Goal: Transaction & Acquisition: Purchase product/service

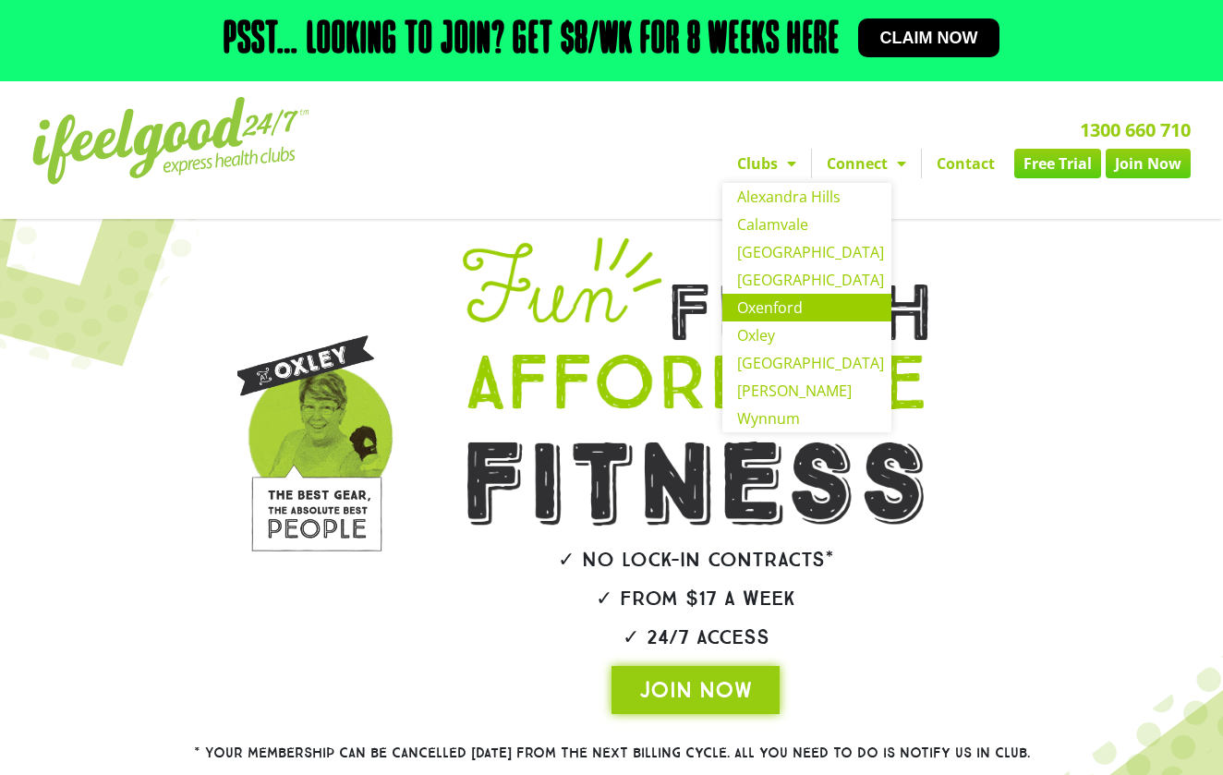
click at [776, 321] on link "Oxenford" at bounding box center [806, 308] width 169 height 28
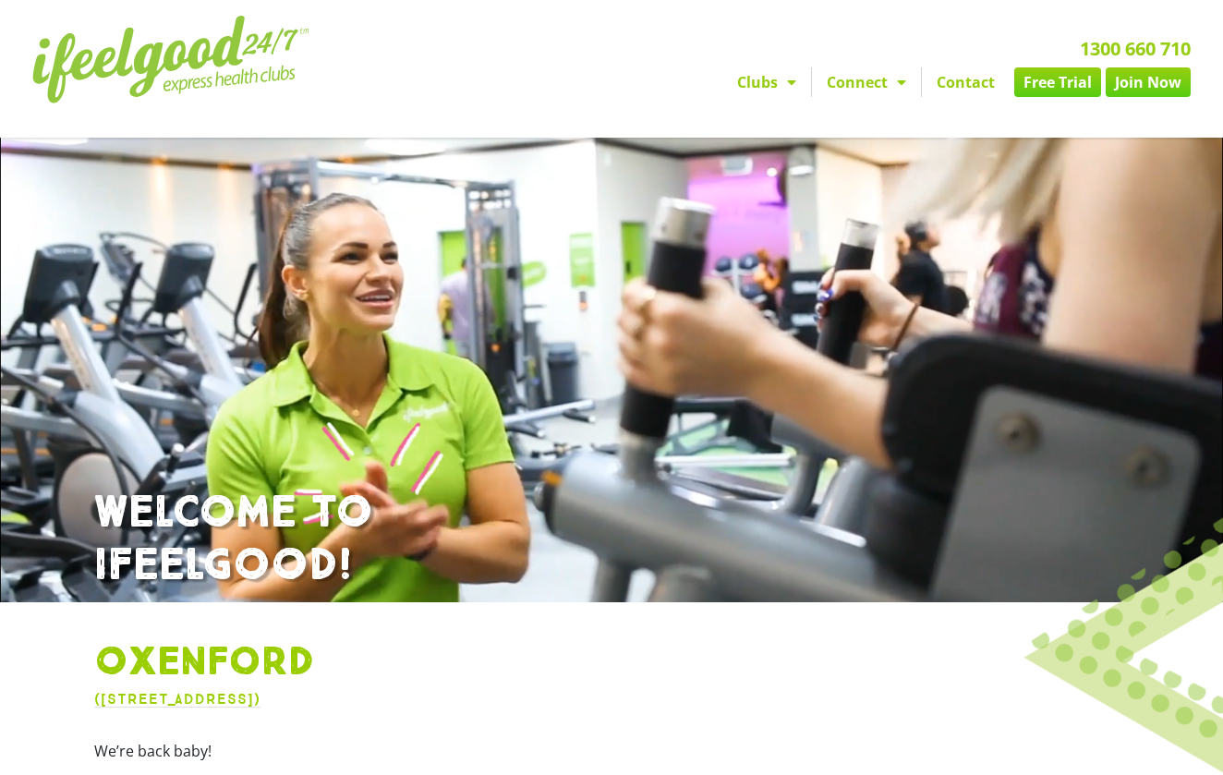
click at [1128, 92] on link "Join Now" at bounding box center [1147, 82] width 85 height 30
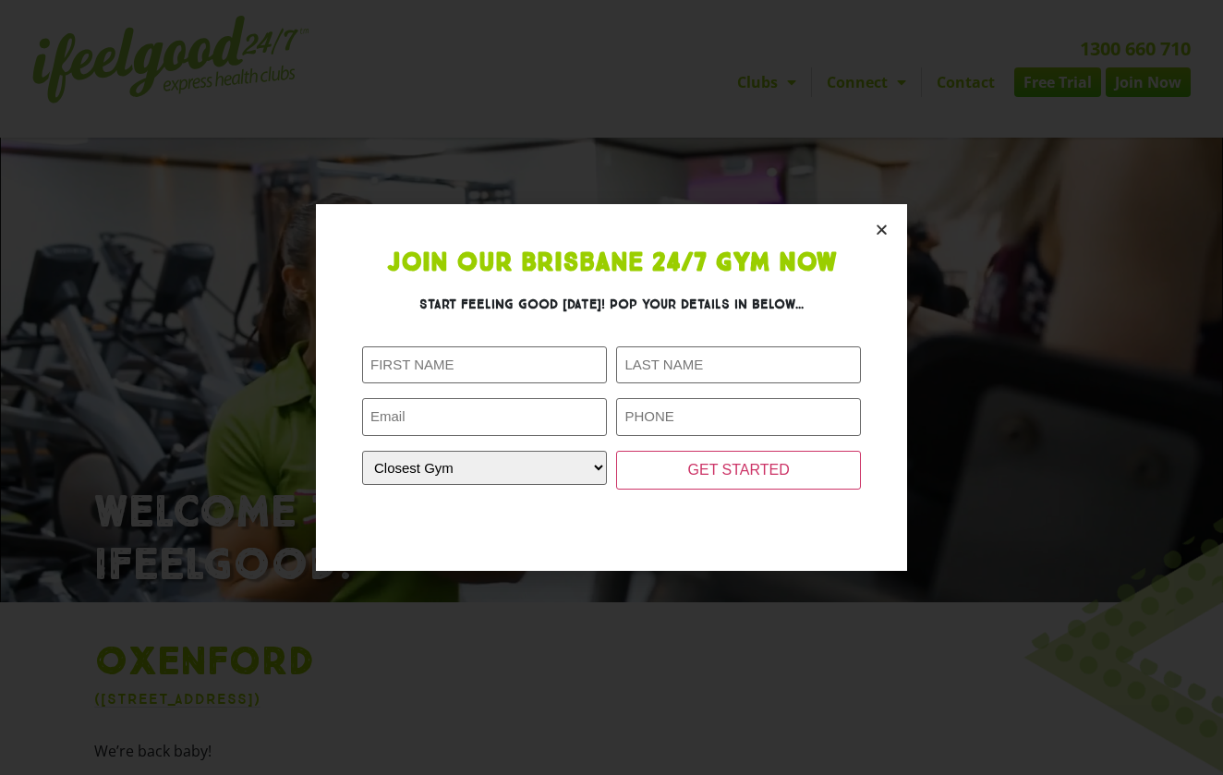
click at [883, 226] on icon "Close" at bounding box center [881, 230] width 14 height 14
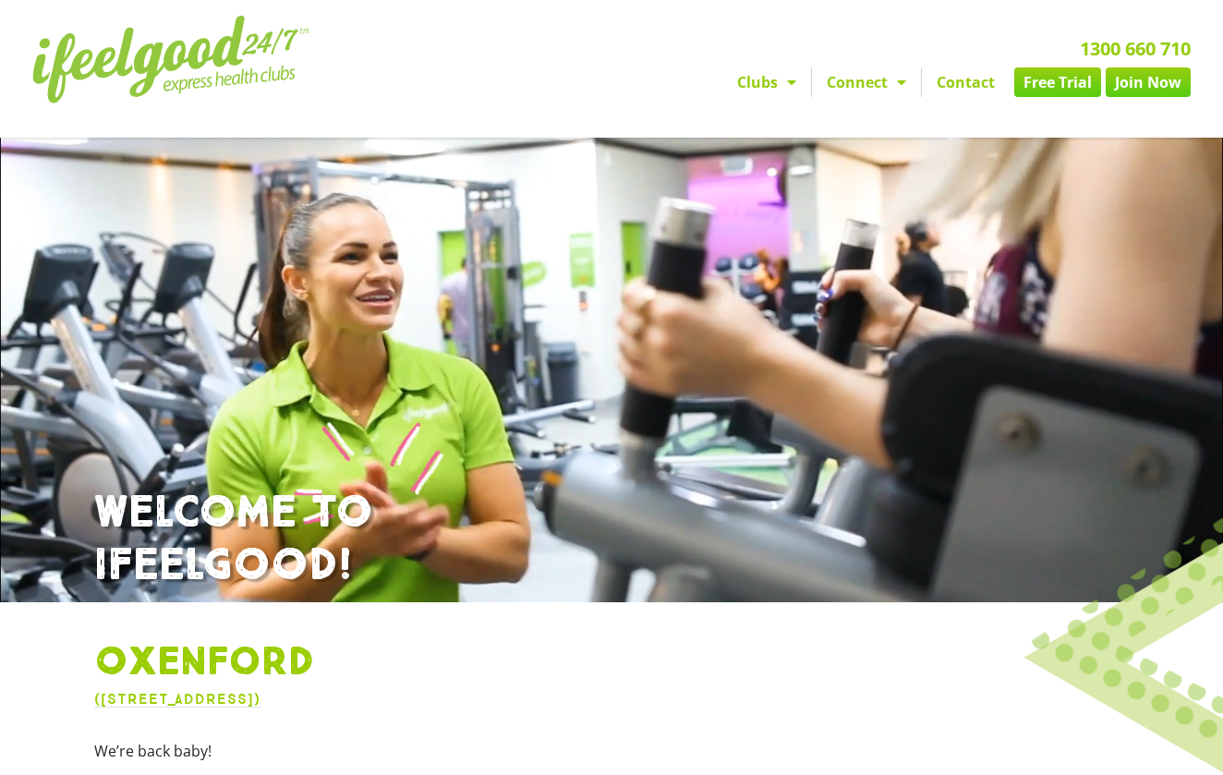
click at [181, 77] on img at bounding box center [170, 60] width 277 height 88
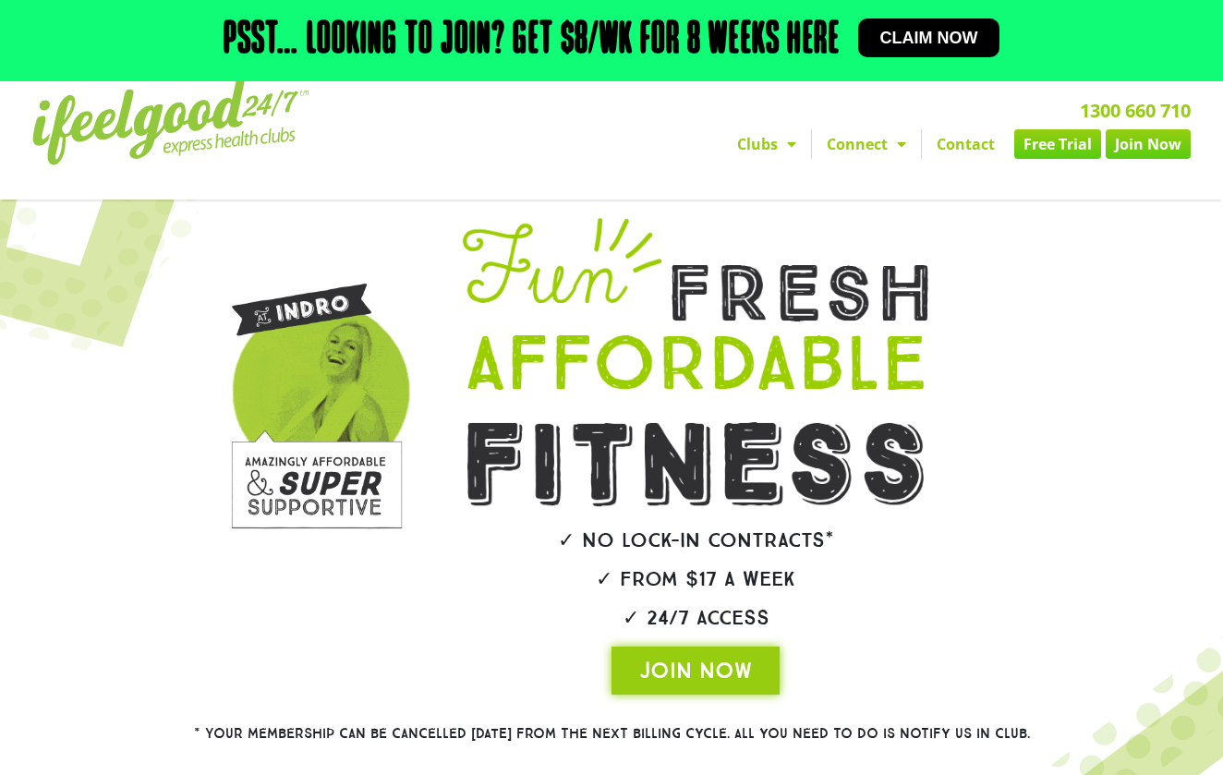
scroll to position [16, 0]
